Goal: Task Accomplishment & Management: Complete application form

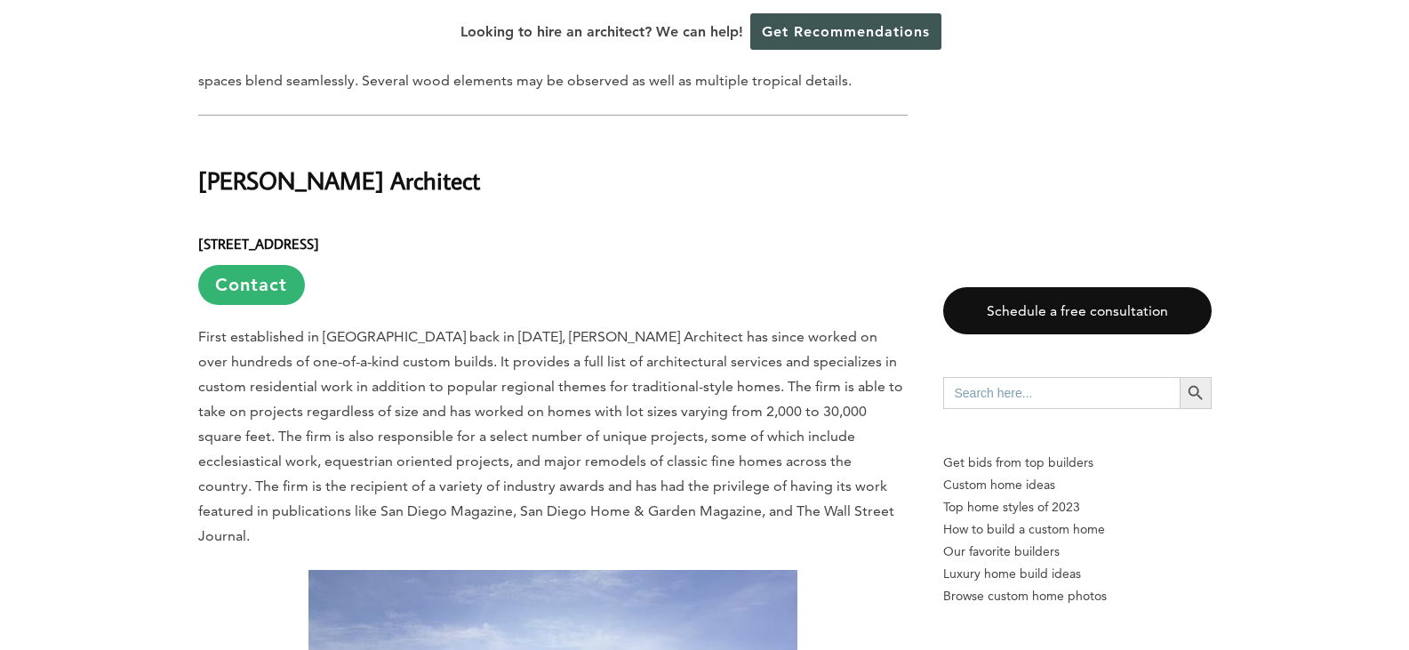
scroll to position [6221, 0]
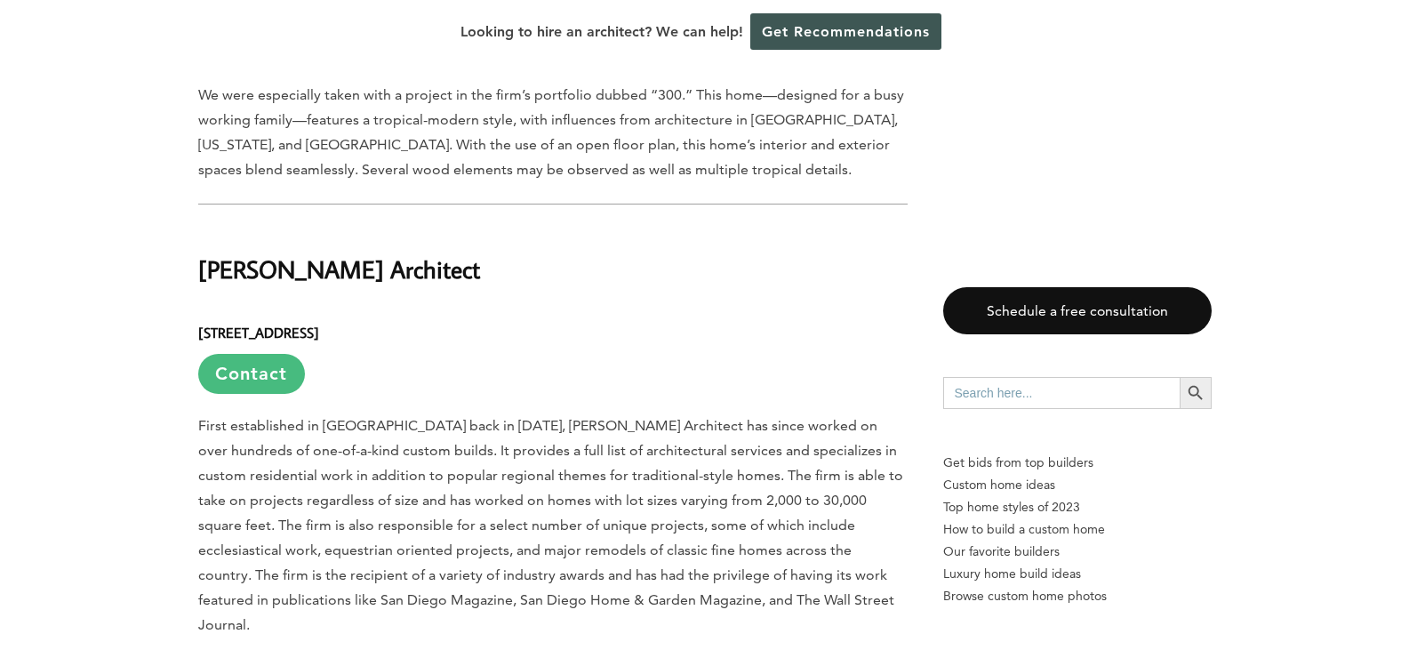
click at [266, 354] on link "Contact" at bounding box center [251, 374] width 107 height 40
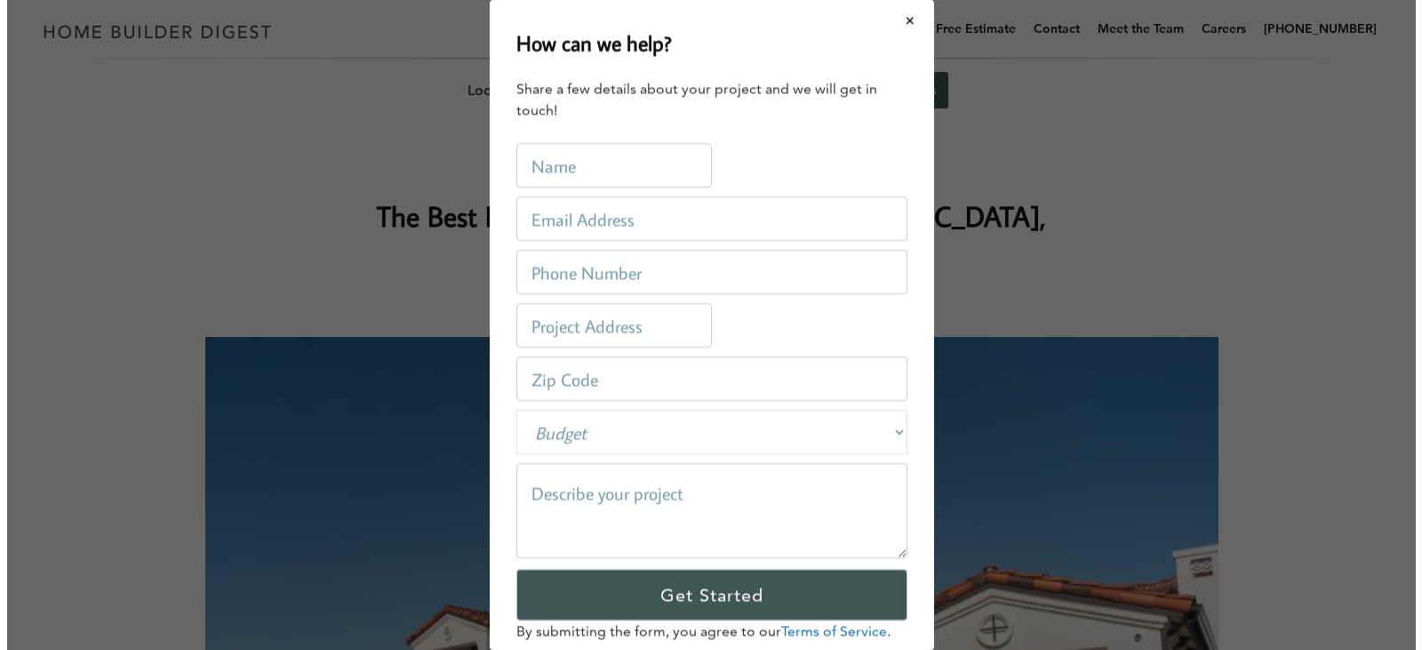
scroll to position [0, 0]
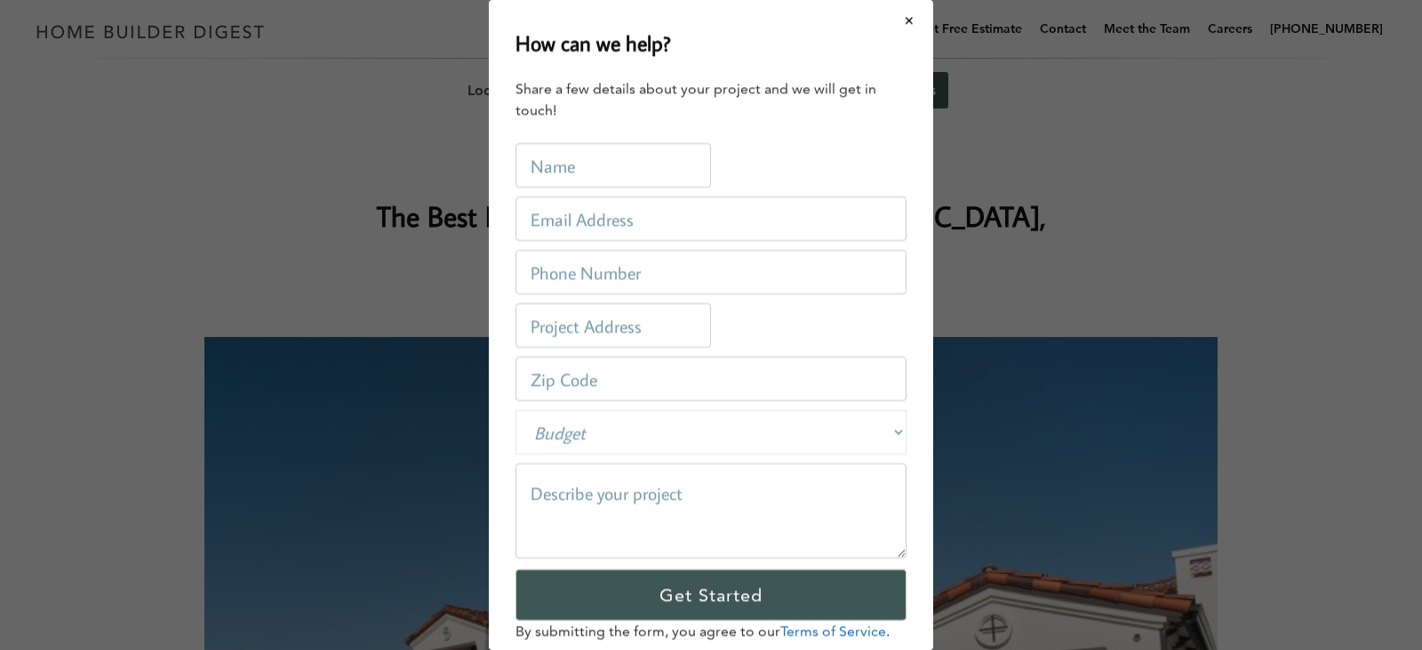
click at [594, 173] on input "text" at bounding box center [613, 165] width 196 height 44
type input "[PERSON_NAME] [PERSON_NAME]"
type input "P.O. Box 675568"
type input "92067"
click at [643, 229] on input "email" at bounding box center [710, 218] width 391 height 44
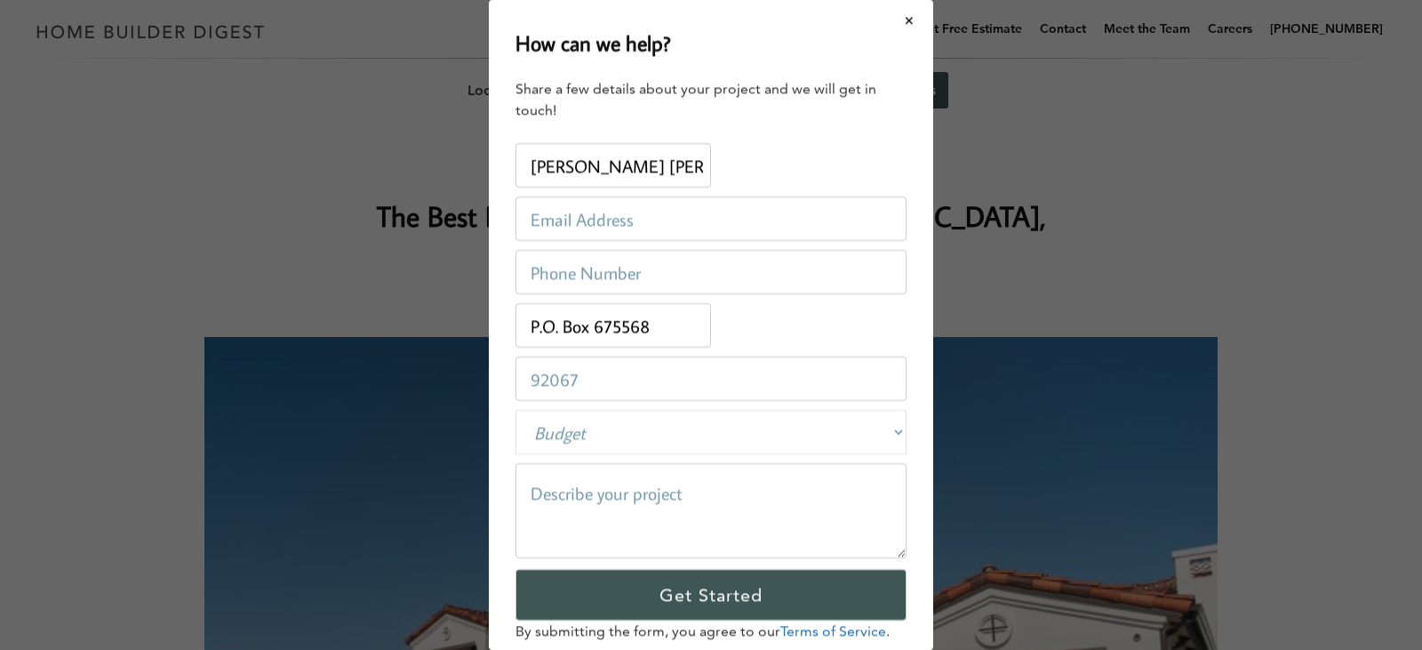
type input "[EMAIL_ADDRESS][DOMAIN_NAME]"
type input "8589229336"
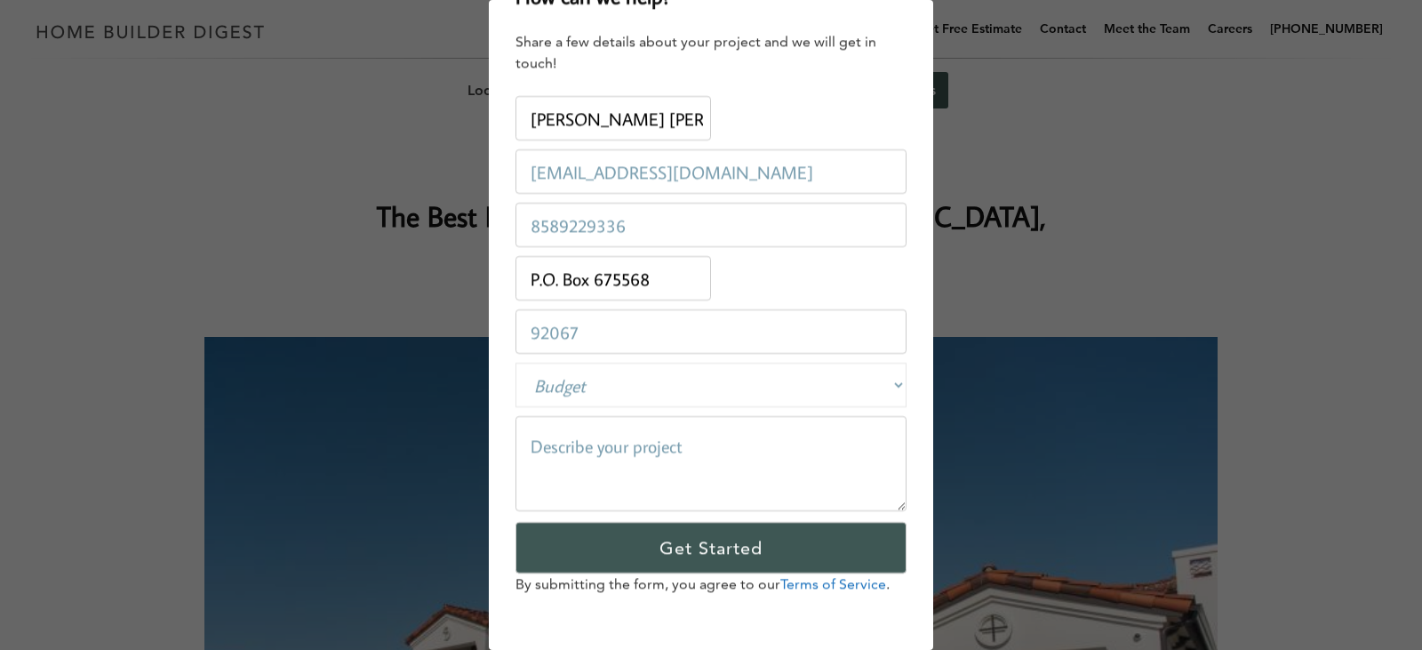
click at [588, 443] on textarea at bounding box center [710, 463] width 391 height 95
type textarea "N"
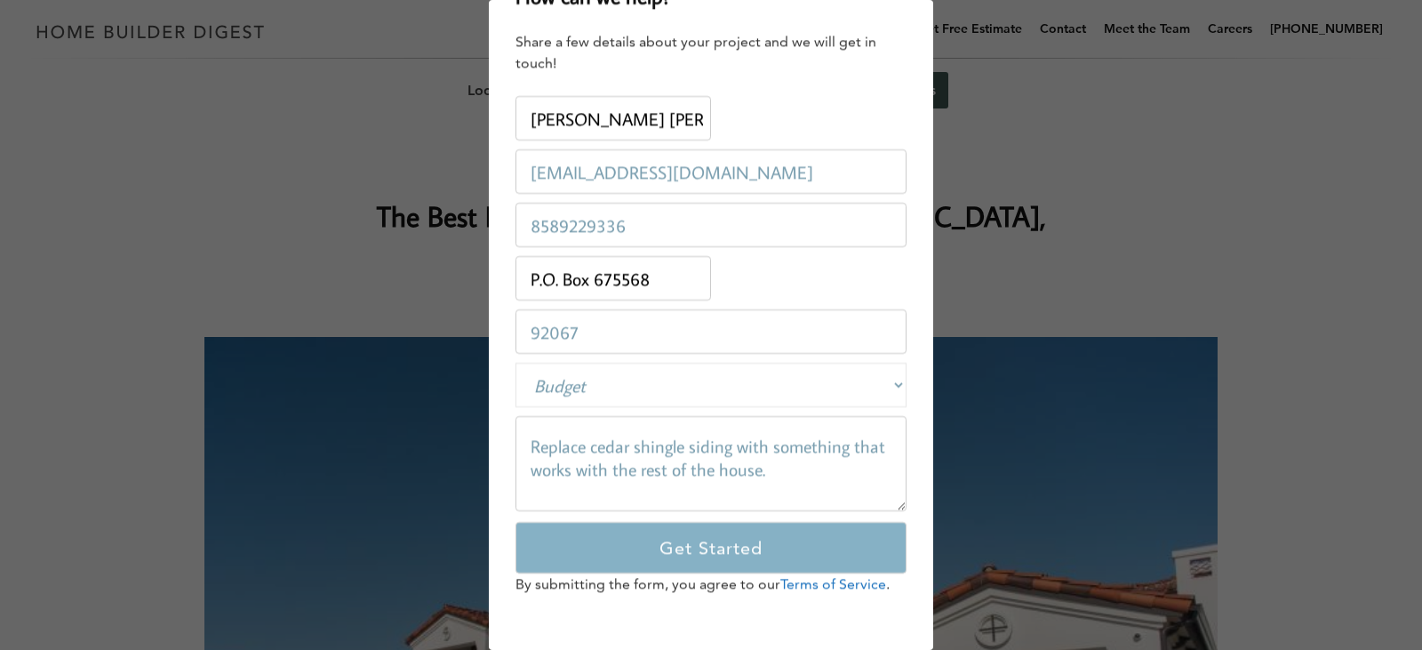
type textarea "Replace cedar shingle siding with something that works with the rest of the hou…"
click at [645, 542] on input "Get Started" at bounding box center [710, 548] width 391 height 52
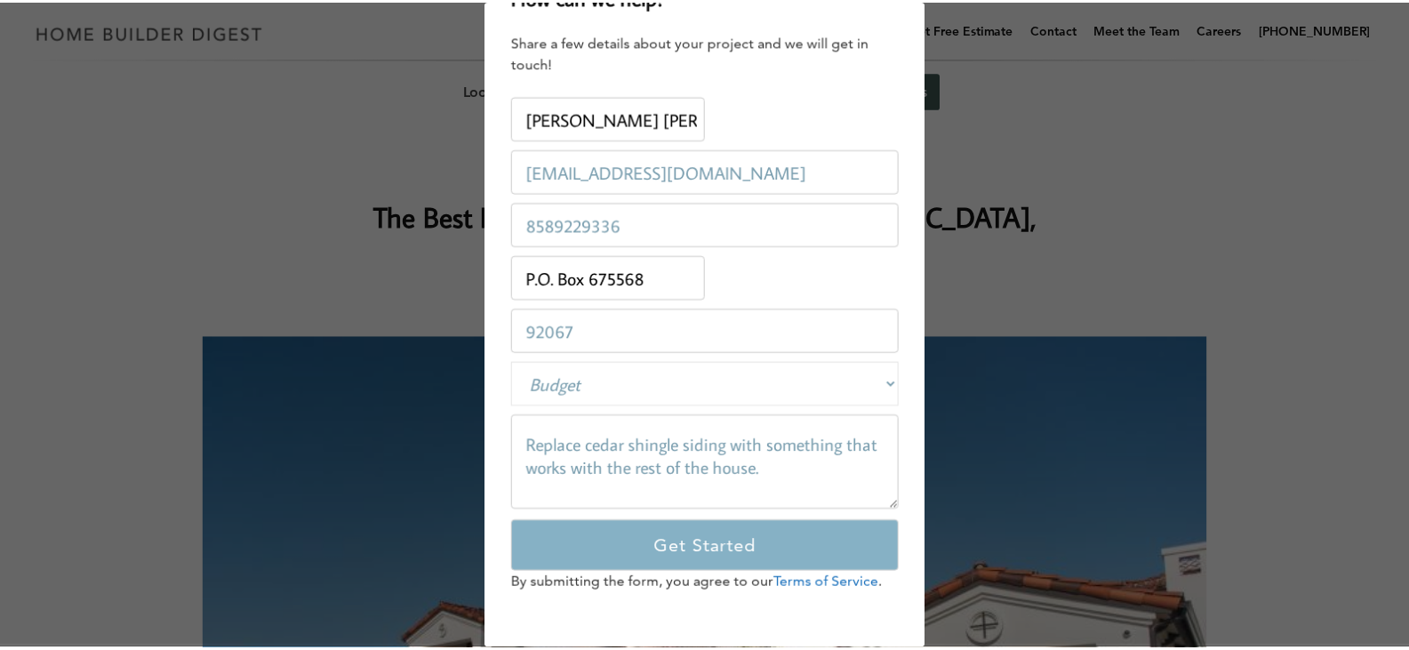
scroll to position [0, 0]
